Goal: Task Accomplishment & Management: Use online tool/utility

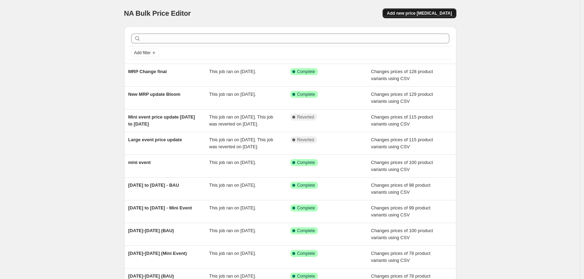
click at [438, 14] on span "Add new price [MEDICAL_DATA]" at bounding box center [419, 13] width 65 height 6
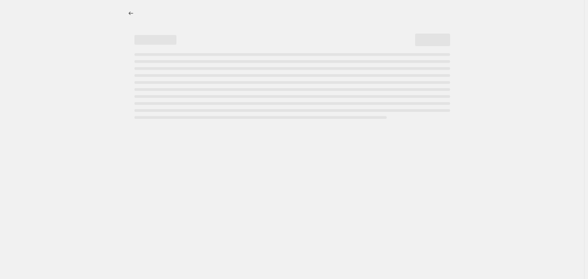
select select "percentage"
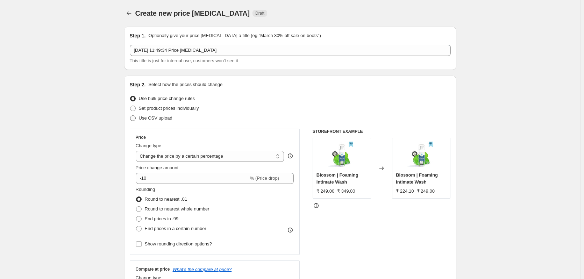
click at [167, 118] on span "Use CSV upload" at bounding box center [156, 117] width 34 height 5
click at [131, 116] on input "Use CSV upload" at bounding box center [130, 115] width 0 height 0
radio input "true"
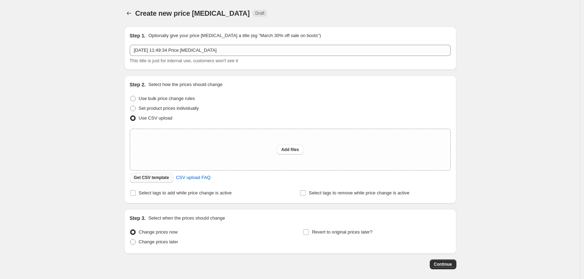
click at [167, 181] on span "Get CSV template" at bounding box center [151, 178] width 35 height 6
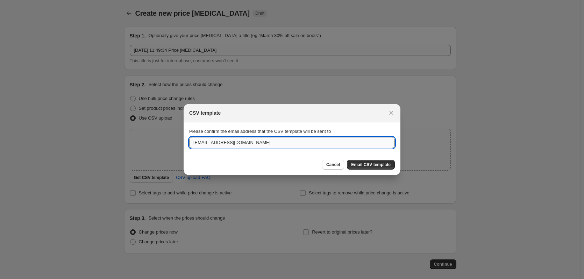
click at [218, 145] on input "[EMAIL_ADDRESS][DOMAIN_NAME]" at bounding box center [292, 142] width 206 height 11
type input "[PERSON_NAME][EMAIL_ADDRESS][DOMAIN_NAME]"
click at [353, 165] on span "Email CSV template" at bounding box center [371, 165] width 40 height 6
